Goal: Navigation & Orientation: Find specific page/section

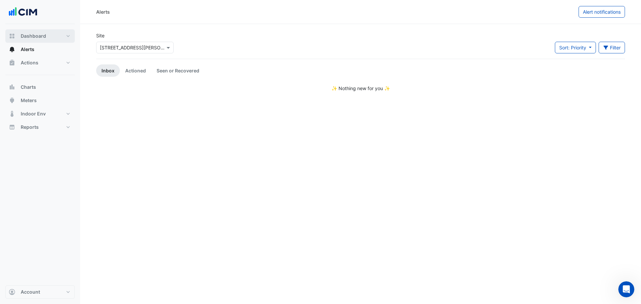
click at [26, 35] on span "Dashboard" at bounding box center [33, 36] width 25 height 7
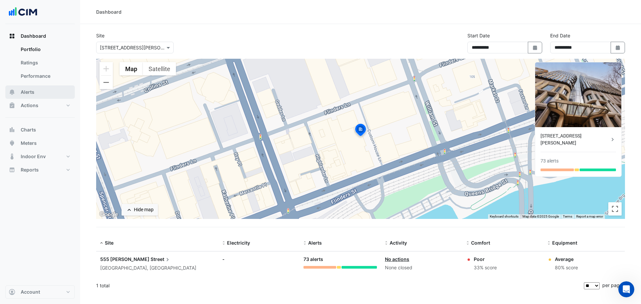
click at [26, 95] on button "Alerts" at bounding box center [39, 91] width 69 height 13
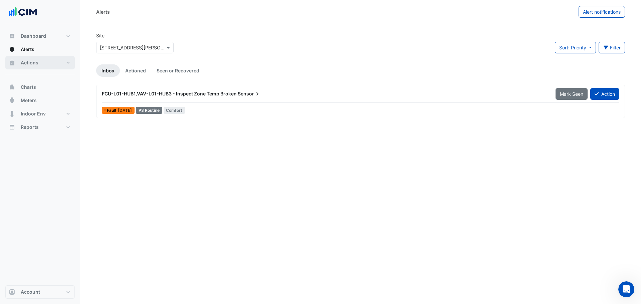
click at [30, 60] on span "Actions" at bounding box center [30, 62] width 18 height 7
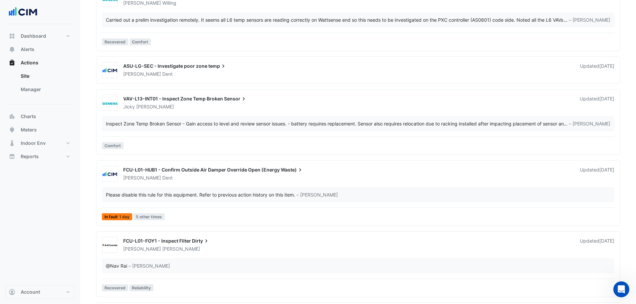
scroll to position [1635, 0]
